Goal: Obtain resource: Obtain resource

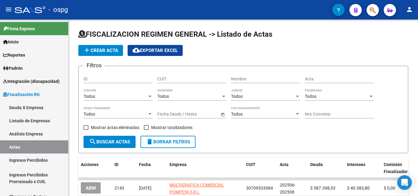
click at [371, 9] on icon "button" at bounding box center [372, 10] width 6 height 7
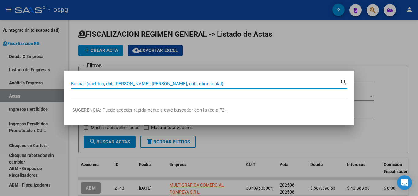
click at [143, 86] on input "Buscar (apellido, dni, [PERSON_NAME], [PERSON_NAME], cuit, obra social)" at bounding box center [205, 84] width 269 height 6
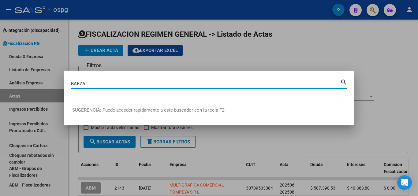
type input "BAEZA"
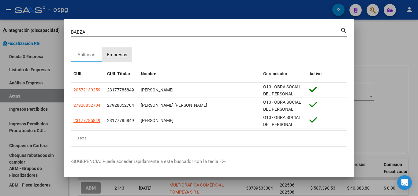
click at [109, 54] on div "Empresas" at bounding box center [117, 54] width 20 height 7
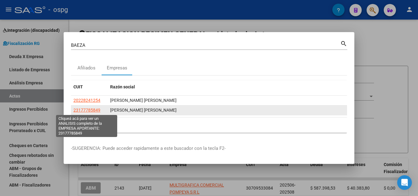
click at [91, 109] on span "23177785849" at bounding box center [86, 110] width 27 height 5
type textarea "23177785849"
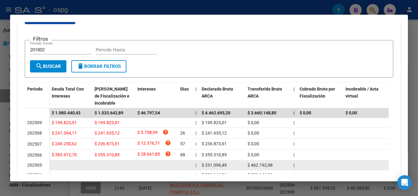
scroll to position [61, 0]
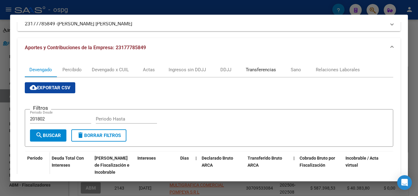
click at [271, 71] on div "Transferencias" at bounding box center [261, 69] width 30 height 7
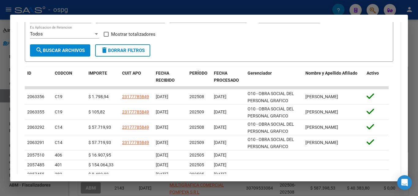
scroll to position [183, 0]
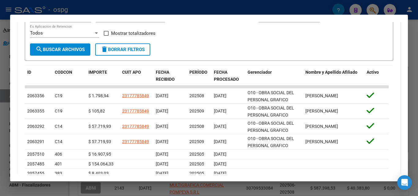
click at [0, 146] on div at bounding box center [209, 98] width 418 height 196
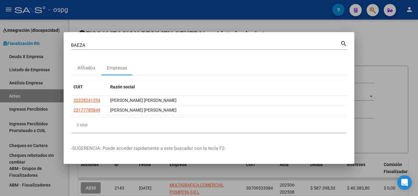
click at [186, 25] on div at bounding box center [209, 98] width 418 height 196
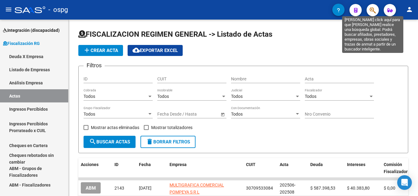
click at [374, 10] on icon "button" at bounding box center [372, 10] width 6 height 7
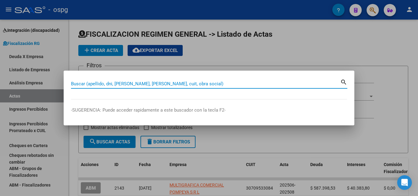
click at [201, 84] on input "Buscar (apellido, dni, [PERSON_NAME], [PERSON_NAME], cuit, obra social)" at bounding box center [205, 84] width 269 height 6
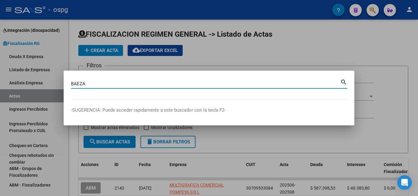
type input "BAEZA"
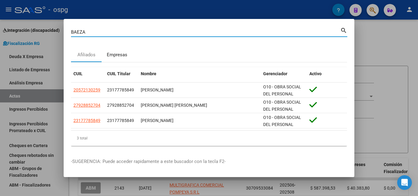
click at [124, 57] on div "Empresas" at bounding box center [117, 54] width 20 height 7
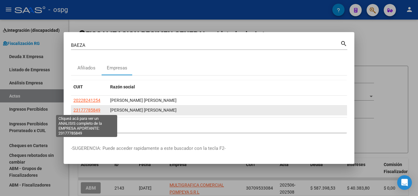
click at [90, 111] on span "23177785849" at bounding box center [86, 110] width 27 height 5
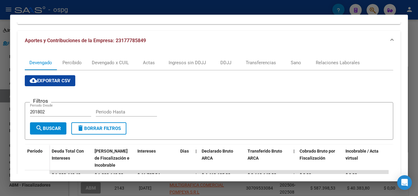
scroll to position [60, 0]
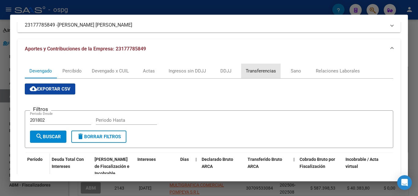
click at [265, 69] on div "Transferencias" at bounding box center [261, 71] width 30 height 7
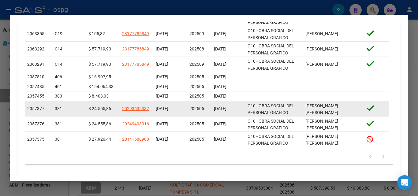
scroll to position [268, 0]
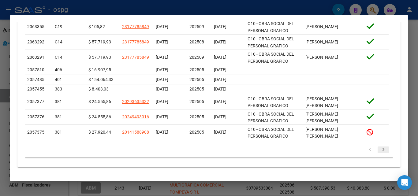
click at [379, 150] on icon "go to next page" at bounding box center [383, 150] width 8 height 7
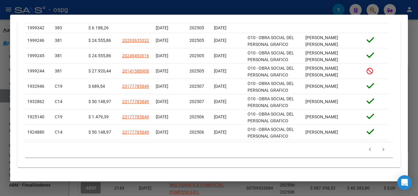
click at [0, 146] on div at bounding box center [209, 98] width 418 height 196
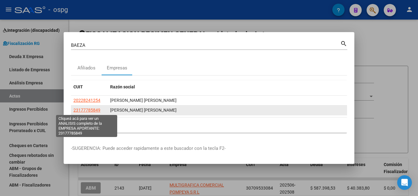
click at [89, 109] on span "23177785849" at bounding box center [86, 110] width 27 height 5
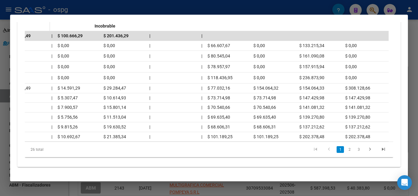
scroll to position [0, 0]
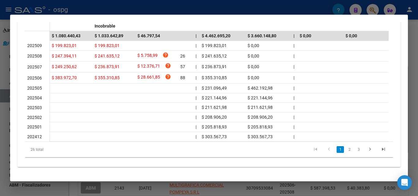
click at [417, 50] on div at bounding box center [209, 98] width 418 height 196
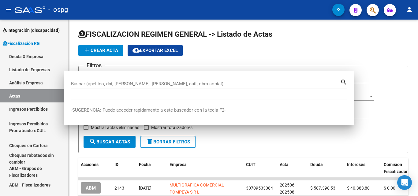
click at [417, 50] on div at bounding box center [417, 64] width 2 height 88
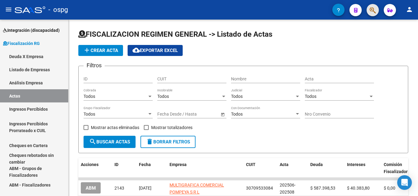
click at [374, 5] on span "button" at bounding box center [372, 10] width 6 height 13
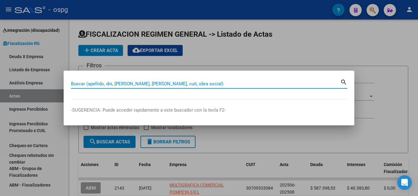
click at [161, 83] on input "Buscar (apellido, dni, [PERSON_NAME], [PERSON_NAME], cuit, obra social)" at bounding box center [205, 84] width 269 height 6
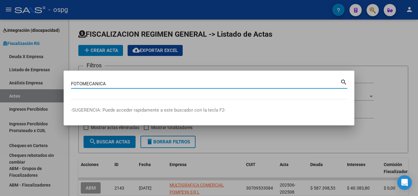
type input "FOTOMECANICA"
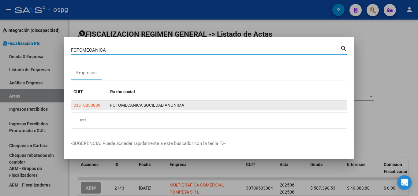
click at [88, 102] on app-link-go-to "33610830809" at bounding box center [86, 105] width 27 height 7
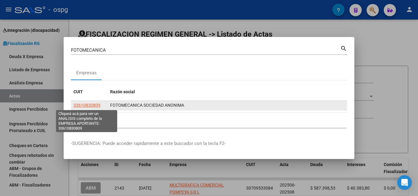
click at [88, 106] on span "33610830809" at bounding box center [86, 105] width 27 height 5
type textarea "33610830809"
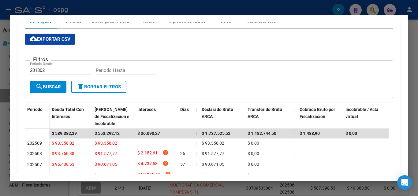
scroll to position [92, 0]
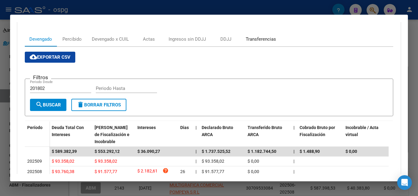
click at [253, 40] on div "Transferencias" at bounding box center [261, 39] width 30 height 7
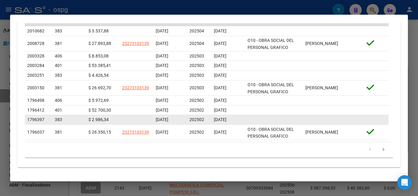
scroll to position [215, 0]
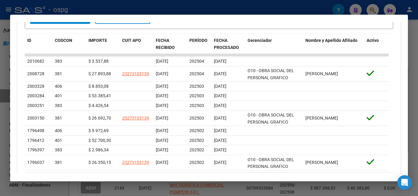
click at [0, 129] on div at bounding box center [209, 98] width 418 height 196
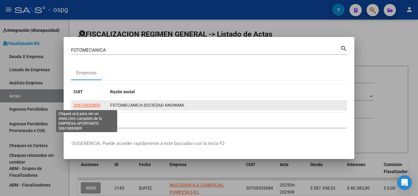
click at [91, 105] on span "33610830809" at bounding box center [86, 105] width 27 height 5
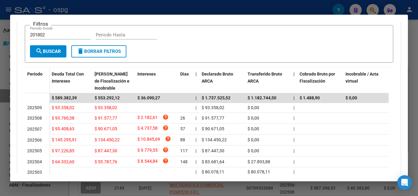
scroll to position [183, 0]
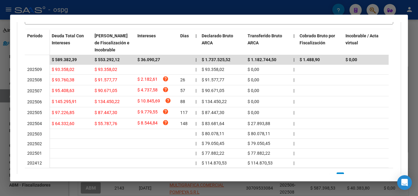
click at [6, 105] on div at bounding box center [209, 98] width 418 height 196
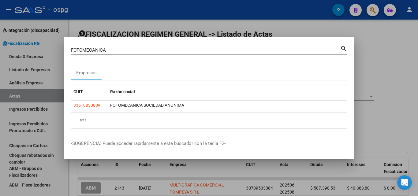
click at [377, 45] on div at bounding box center [209, 98] width 418 height 196
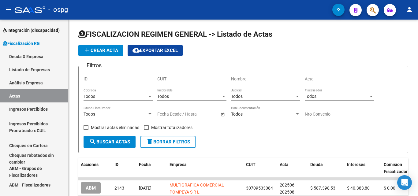
drag, startPoint x: 377, startPoint y: 45, endPoint x: 373, endPoint y: 19, distance: 26.4
click at [377, 43] on app-list-header "FISCALIZACION REGIMEN GENERAL -> Listado de Actas add Crear Acta cloud_download…" at bounding box center [243, 91] width 330 height 124
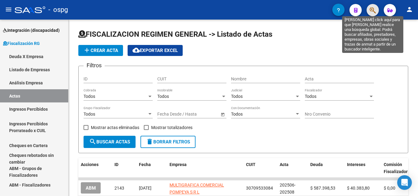
click at [372, 13] on icon "button" at bounding box center [372, 10] width 6 height 7
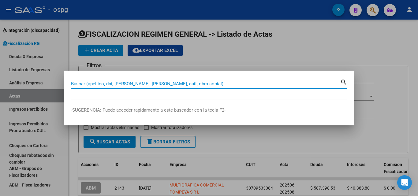
click at [147, 81] on input "Buscar (apellido, dni, [PERSON_NAME], [PERSON_NAME], cuit, obra social)" at bounding box center [205, 84] width 269 height 6
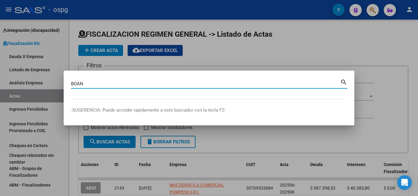
type input "BOAN"
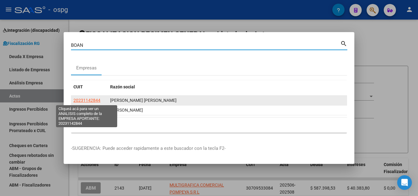
click at [94, 100] on span "20231142844" at bounding box center [86, 100] width 27 height 5
type textarea "20231142844"
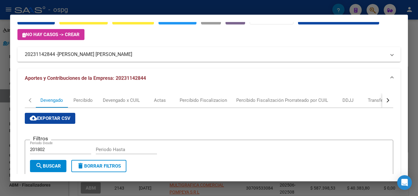
scroll to position [0, 0]
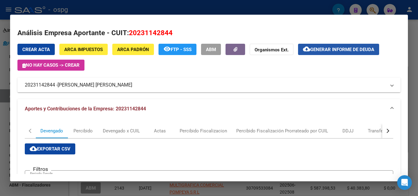
click at [334, 48] on span "Generar informe de deuda" at bounding box center [342, 50] width 64 height 6
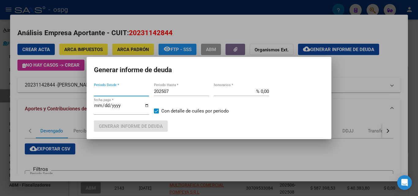
type input "202504"
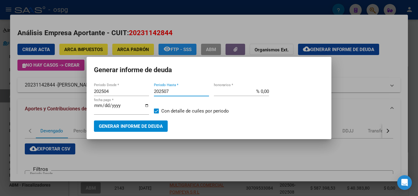
click at [180, 91] on input "202507" at bounding box center [181, 92] width 55 height 6
type input "202509"
click at [151, 124] on span "Generar informe de deuda" at bounding box center [131, 127] width 64 height 6
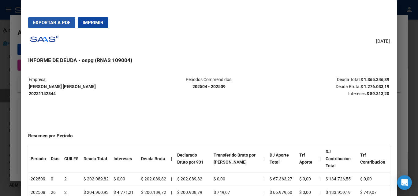
click at [40, 22] on span "Exportar a PDF" at bounding box center [51, 23] width 37 height 6
click at [417, 63] on div at bounding box center [209, 98] width 418 height 196
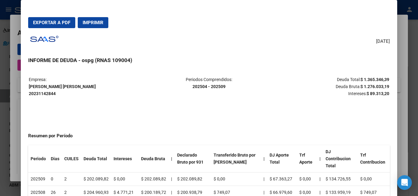
click at [417, 63] on div at bounding box center [209, 98] width 418 height 196
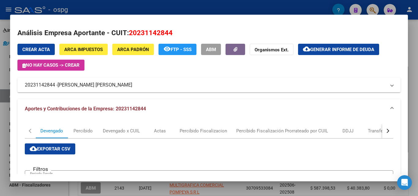
click at [417, 63] on div at bounding box center [209, 98] width 418 height 196
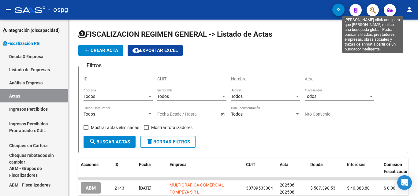
click at [373, 10] on icon "button" at bounding box center [372, 10] width 6 height 7
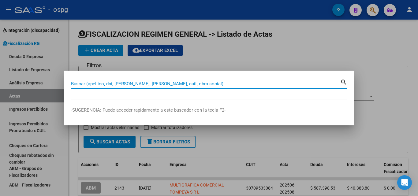
click at [74, 85] on input "Buscar (apellido, dni, [PERSON_NAME], [PERSON_NAME], cuit, obra social)" at bounding box center [205, 84] width 269 height 6
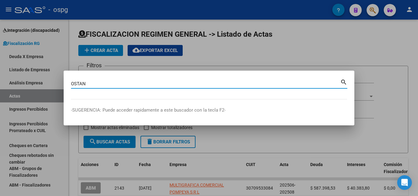
type input "OSTAN"
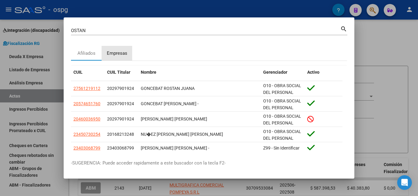
click at [111, 54] on div "Empresas" at bounding box center [117, 53] width 20 height 7
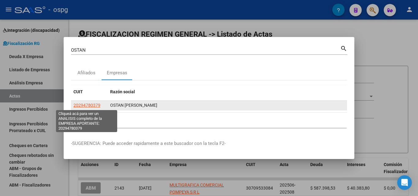
click at [91, 105] on span "20294780379" at bounding box center [86, 105] width 27 height 5
type textarea "20294780379"
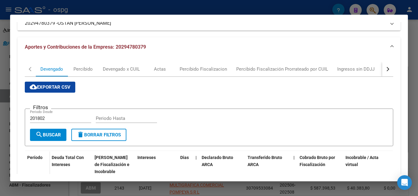
scroll to position [61, 0]
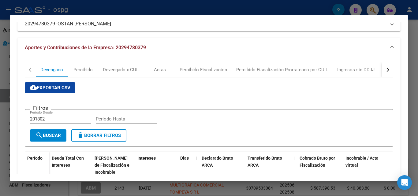
click at [385, 69] on button "button" at bounding box center [387, 69] width 11 height 15
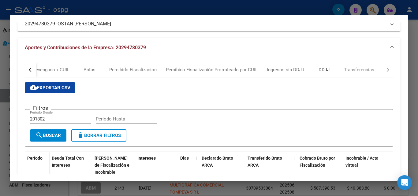
click at [324, 69] on div "DDJJ" at bounding box center [323, 69] width 11 height 7
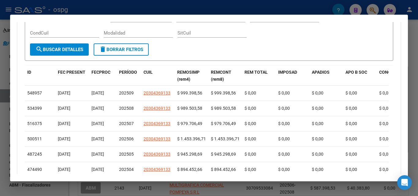
scroll to position [275, 0]
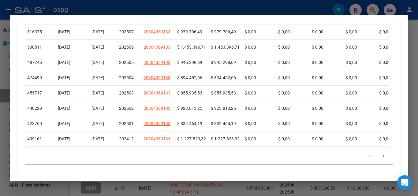
click at [0, 138] on div at bounding box center [209, 98] width 418 height 196
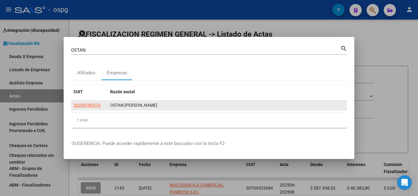
click at [91, 108] on app-link-go-to "20294780379" at bounding box center [86, 105] width 27 height 7
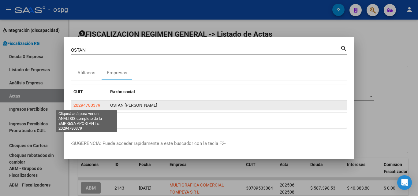
click at [90, 107] on span "20294780379" at bounding box center [86, 105] width 27 height 5
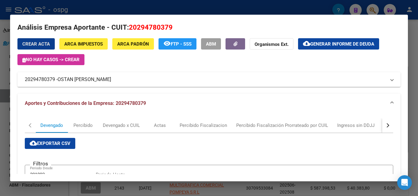
scroll to position [0, 0]
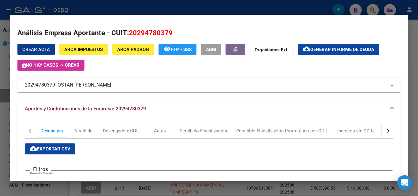
click at [326, 51] on span "Generar informe de deuda" at bounding box center [342, 50] width 64 height 6
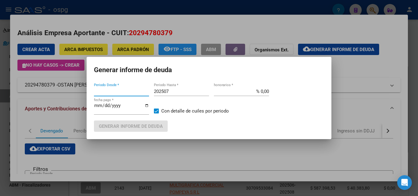
type input "202502"
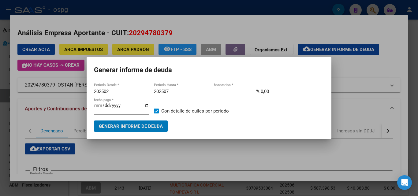
click at [120, 91] on input "202502" at bounding box center [121, 92] width 55 height 6
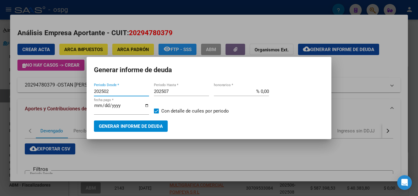
click at [178, 91] on input "202507" at bounding box center [181, 92] width 55 height 6
type input "202508"
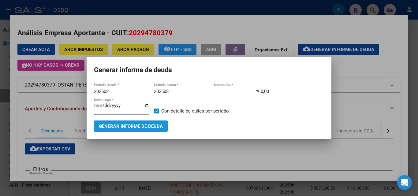
click at [149, 127] on span "Generar informe de deuda" at bounding box center [131, 127] width 64 height 6
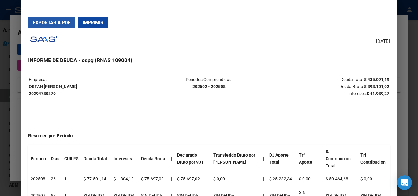
click at [56, 20] on span "Exportar a PDF" at bounding box center [51, 23] width 37 height 6
click at [0, 138] on div at bounding box center [209, 98] width 418 height 196
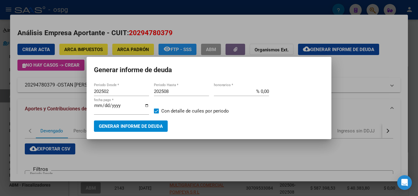
click at [0, 138] on div at bounding box center [209, 98] width 418 height 196
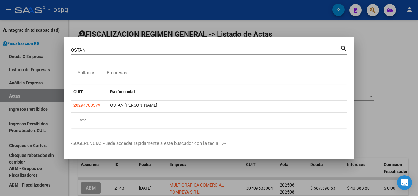
click at [388, 57] on div at bounding box center [209, 98] width 418 height 196
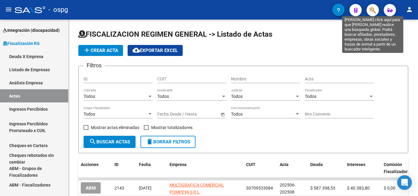
click at [374, 9] on icon "button" at bounding box center [372, 10] width 6 height 7
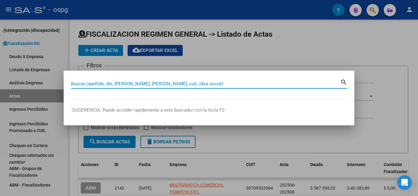
click at [194, 85] on input "Buscar (apellido, dni, [PERSON_NAME], [PERSON_NAME], cuit, obra social)" at bounding box center [205, 84] width 269 height 6
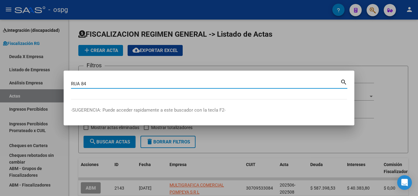
type input "RUA 84"
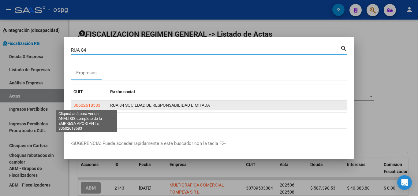
click at [87, 104] on span "30602618583" at bounding box center [86, 105] width 27 height 5
type textarea "30602618583"
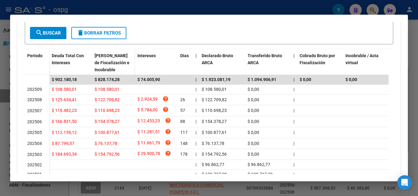
scroll to position [217, 0]
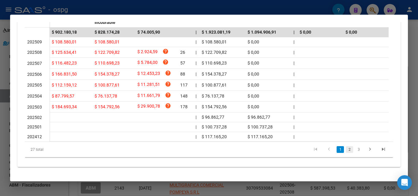
click at [346, 149] on link "2" at bounding box center [348, 149] width 7 height 7
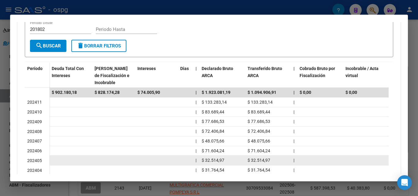
scroll to position [208, 0]
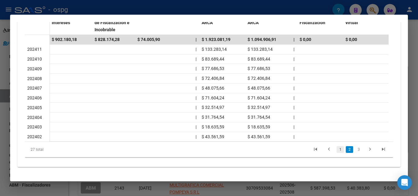
click at [336, 150] on link "1" at bounding box center [339, 149] width 7 height 7
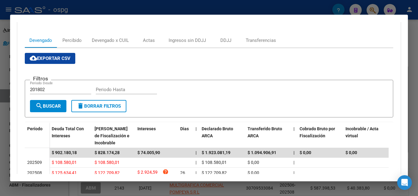
scroll to position [86, 0]
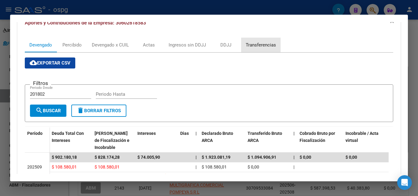
click at [253, 47] on div "Transferencias" at bounding box center [261, 45] width 30 height 7
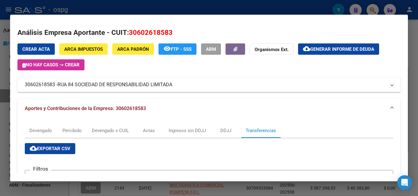
scroll to position [0, 0]
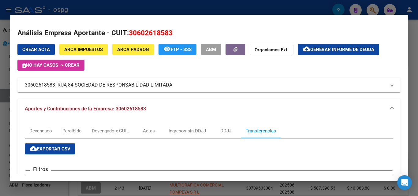
click at [411, 52] on div at bounding box center [209, 98] width 418 height 196
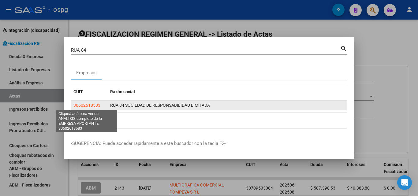
click at [88, 104] on span "30602618583" at bounding box center [86, 105] width 27 height 5
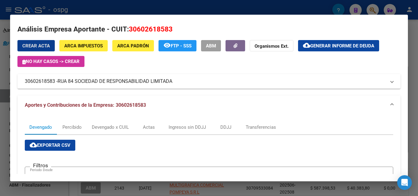
scroll to position [3, 0]
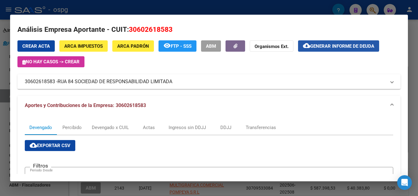
click at [313, 42] on button "cloud_download Generar informe de deuda" at bounding box center [338, 45] width 81 height 11
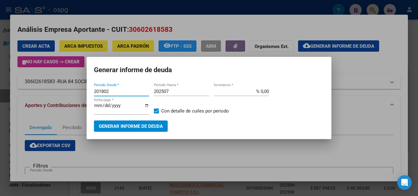
drag, startPoint x: 115, startPoint y: 91, endPoint x: 67, endPoint y: 87, distance: 48.1
click at [67, 87] on div "RUA 84 Buscar (apellido, dni, cuil, nro traspaso, cuit, obra social) search Emp…" at bounding box center [209, 98] width 418 height 196
type input "202503"
click at [172, 90] on input "202507" at bounding box center [181, 92] width 55 height 6
type input "202508"
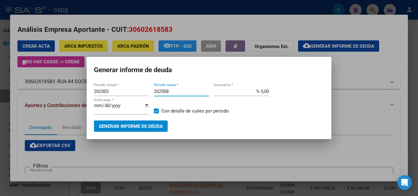
click at [147, 126] on span "Generar informe de deuda" at bounding box center [131, 127] width 64 height 6
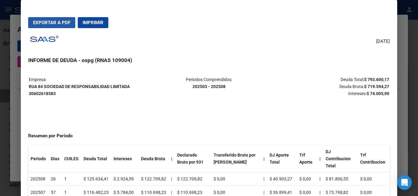
click at [44, 21] on span "Exportar a PDF" at bounding box center [51, 23] width 37 height 6
click at [57, 18] on button "Exportar a PDF" at bounding box center [51, 22] width 47 height 11
drag, startPoint x: 359, startPoint y: 79, endPoint x: 385, endPoint y: 83, distance: 25.6
click at [385, 83] on table "Empresa: RUA 84 SOCIEDAD DE RESPONSABILIDAD LIMITADA 30602618583 Periodos Compr…" at bounding box center [208, 87] width 361 height 22
copy strong "$ 793.600,17"
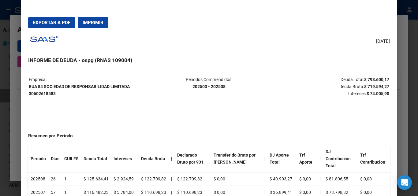
click at [409, 81] on div at bounding box center [209, 98] width 418 height 196
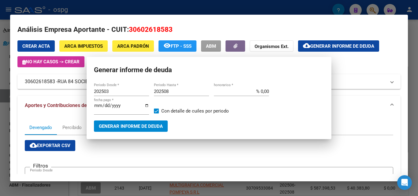
click at [409, 81] on div at bounding box center [209, 98] width 418 height 196
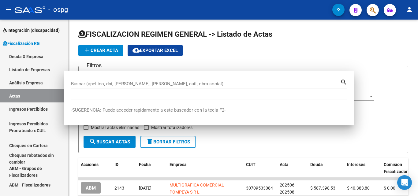
click at [409, 81] on div "FISCALIZACION REGIMEN GENERAL -> Listado de Actas add Crear Acta cloud_download…" at bounding box center [242, 194] width 349 height 349
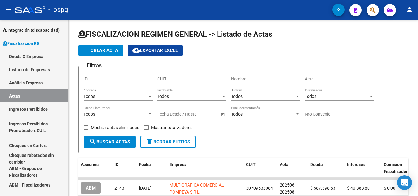
click at [374, 10] on icon "button" at bounding box center [372, 10] width 6 height 7
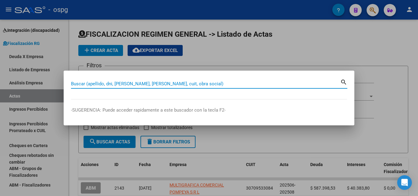
click at [155, 85] on input "Buscar (apellido, dni, [PERSON_NAME], [PERSON_NAME], cuit, obra social)" at bounding box center [205, 84] width 269 height 6
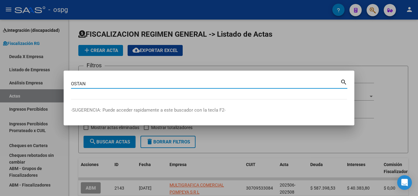
type input "OSTAN"
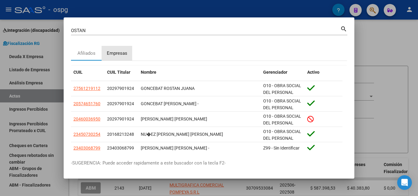
drag, startPoint x: 117, startPoint y: 48, endPoint x: 119, endPoint y: 53, distance: 4.5
click at [117, 50] on div "Empresas" at bounding box center [117, 53] width 31 height 15
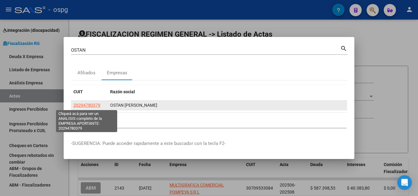
click at [82, 104] on span "20294780379" at bounding box center [86, 105] width 27 height 5
type textarea "20294780379"
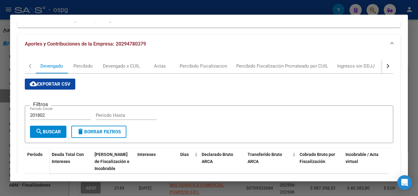
scroll to position [63, 0]
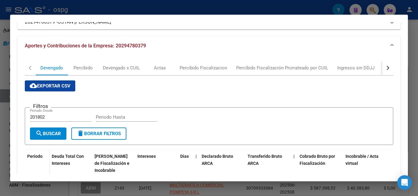
click at [382, 66] on button "button" at bounding box center [387, 68] width 11 height 15
click at [354, 69] on div "Transferencias" at bounding box center [359, 68] width 30 height 7
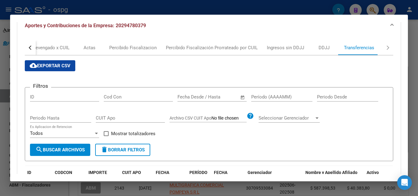
scroll to position [92, 0]
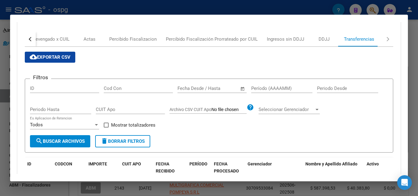
drag, startPoint x: 276, startPoint y: 83, endPoint x: 277, endPoint y: 87, distance: 4.2
click at [277, 87] on form "Filtros ID Cod Con Fecha inicio – Fecha fin Fecha Desde / Hasta Período (AAAAMM…" at bounding box center [209, 116] width 368 height 74
click at [277, 87] on input "Período (AAAAMM)" at bounding box center [281, 89] width 61 height 6
type input "202507"
drag, startPoint x: 108, startPoint y: 125, endPoint x: 82, endPoint y: 135, distance: 28.4
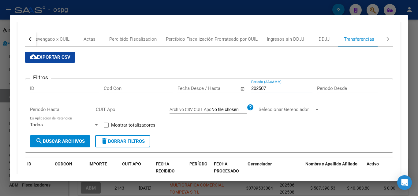
click at [105, 125] on span at bounding box center [106, 125] width 5 height 5
click at [106, 127] on input "Mostrar totalizadores" at bounding box center [106, 127] width 0 height 0
checkbox input "true"
click at [75, 139] on span "search Buscar Archivos" at bounding box center [59, 142] width 49 height 6
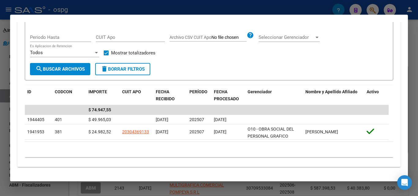
click at [1, 145] on div at bounding box center [209, 98] width 418 height 196
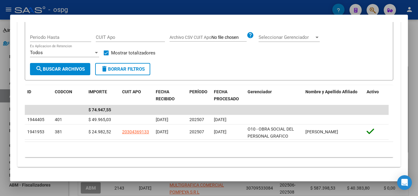
click at [1, 145] on div at bounding box center [209, 98] width 418 height 196
